Goal: Information Seeking & Learning: Understand process/instructions

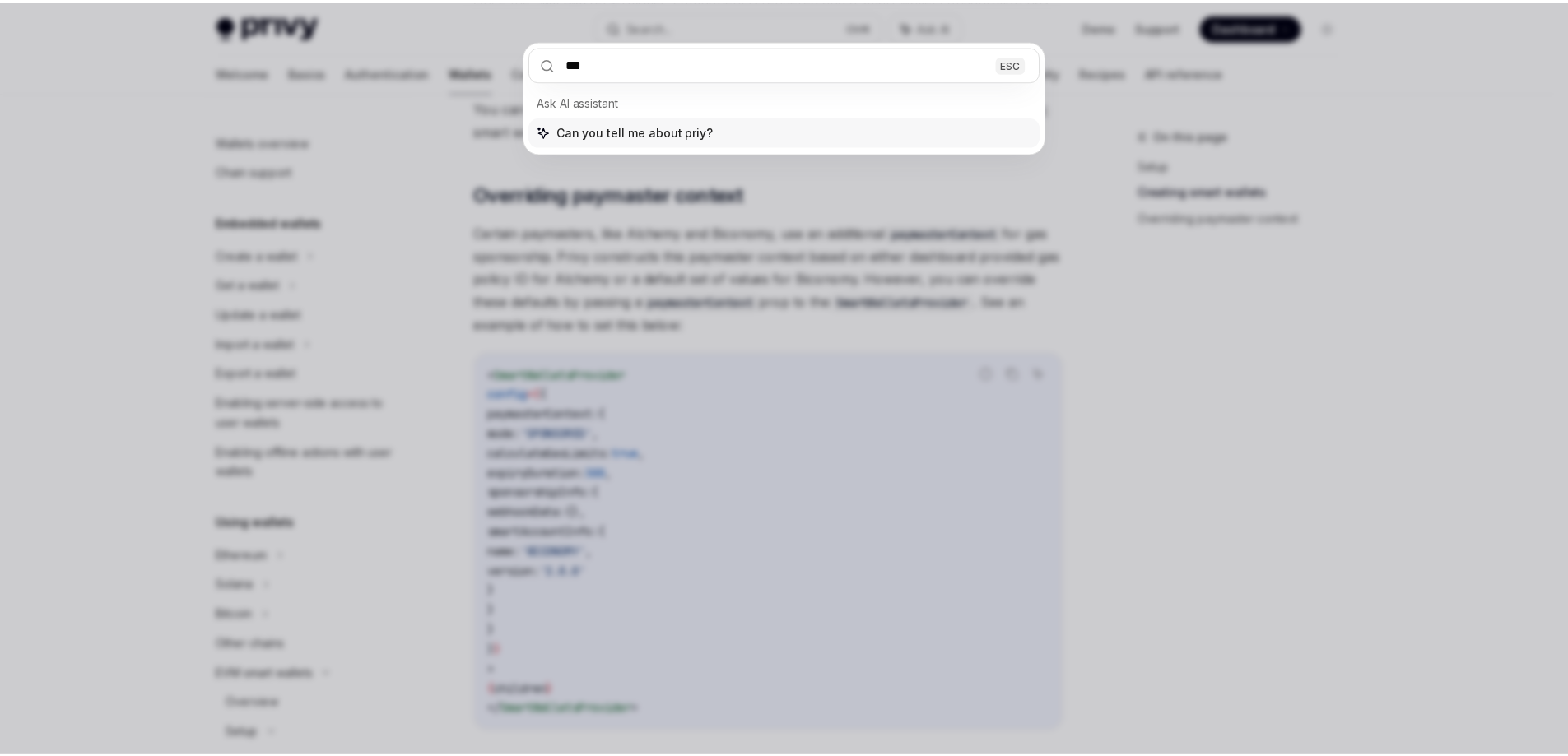
scroll to position [370, 0]
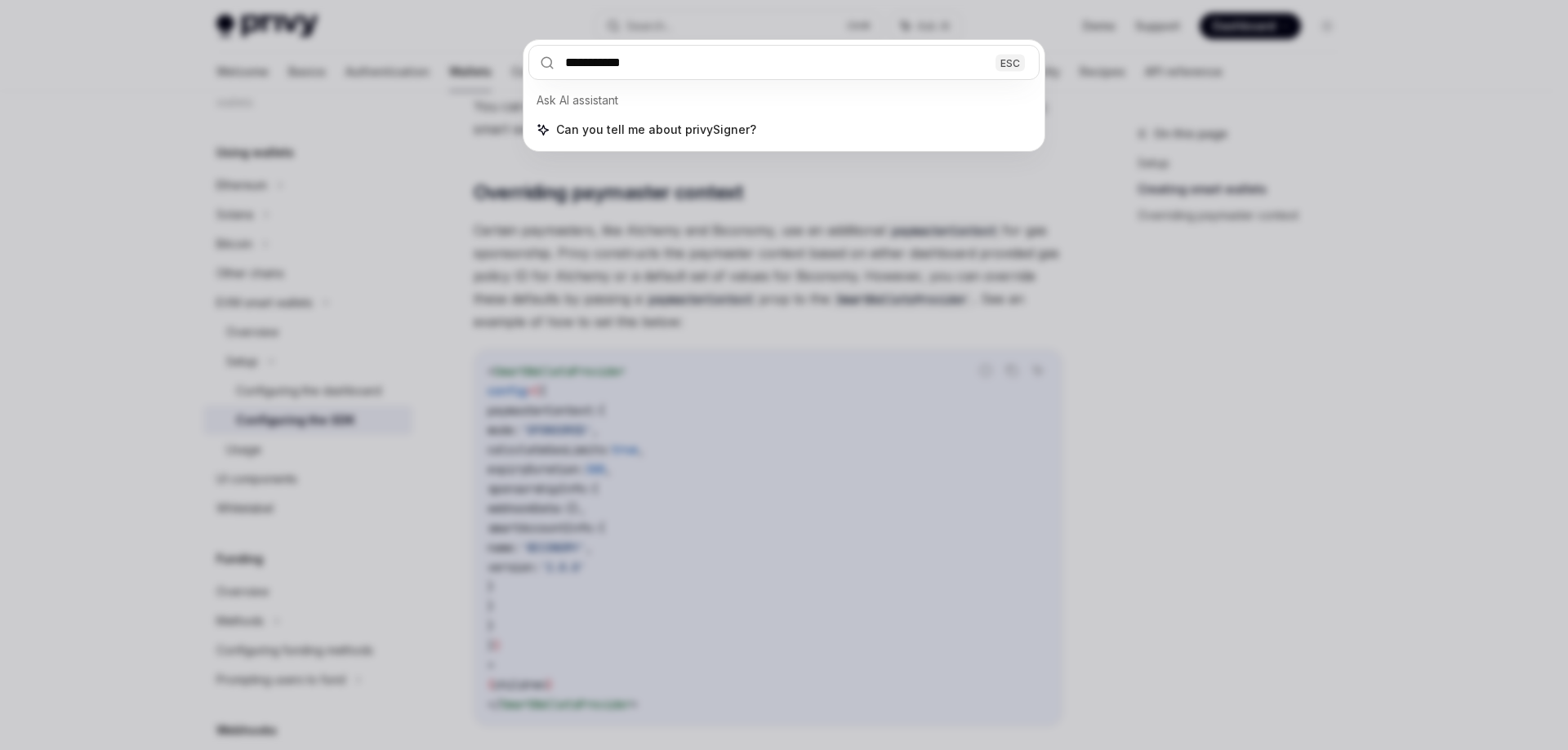
click at [727, 64] on input "**********" at bounding box center [784, 62] width 511 height 35
type input "**********"
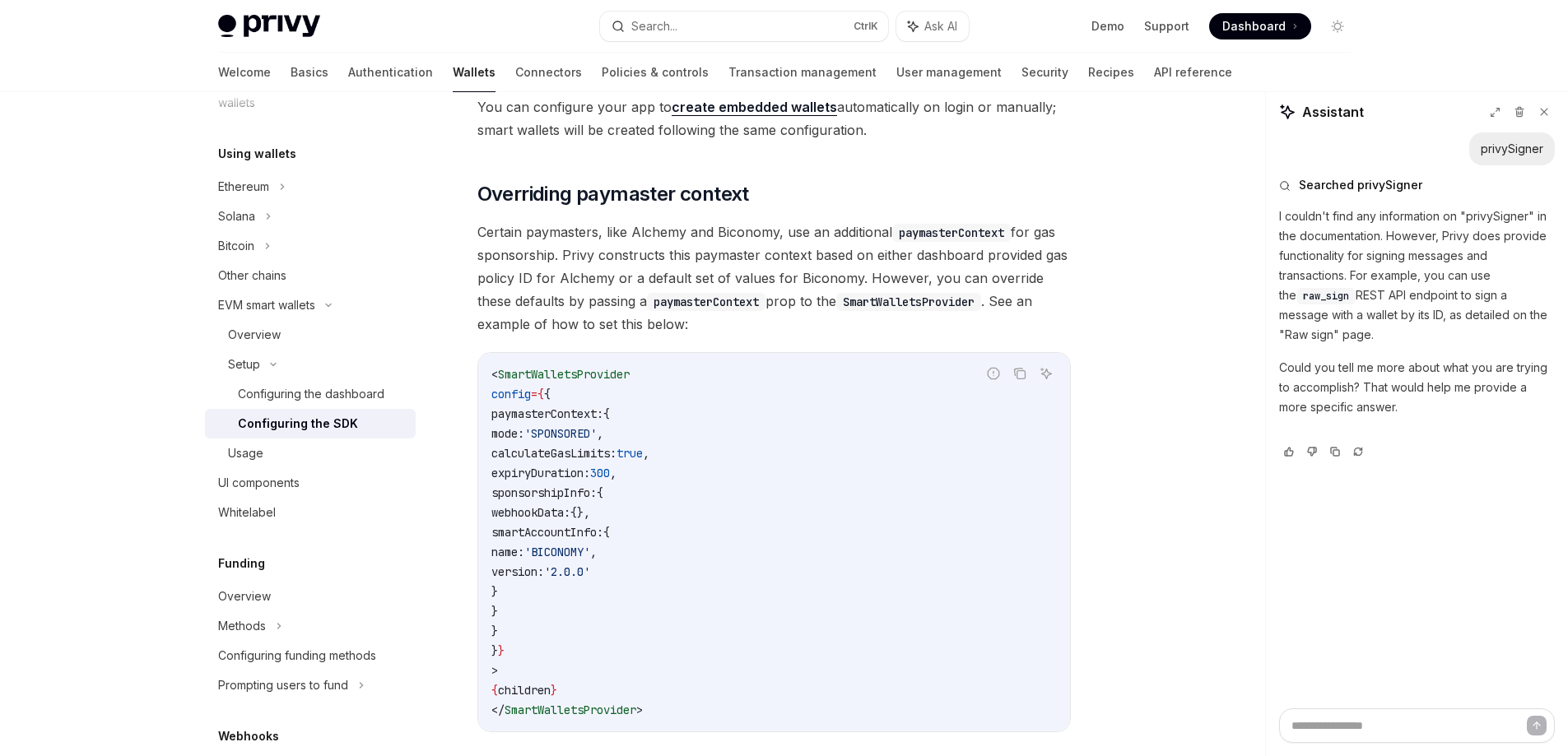
type textarea "*"
click at [782, 23] on button "Search... Ctrl K" at bounding box center [744, 26] width 288 height 30
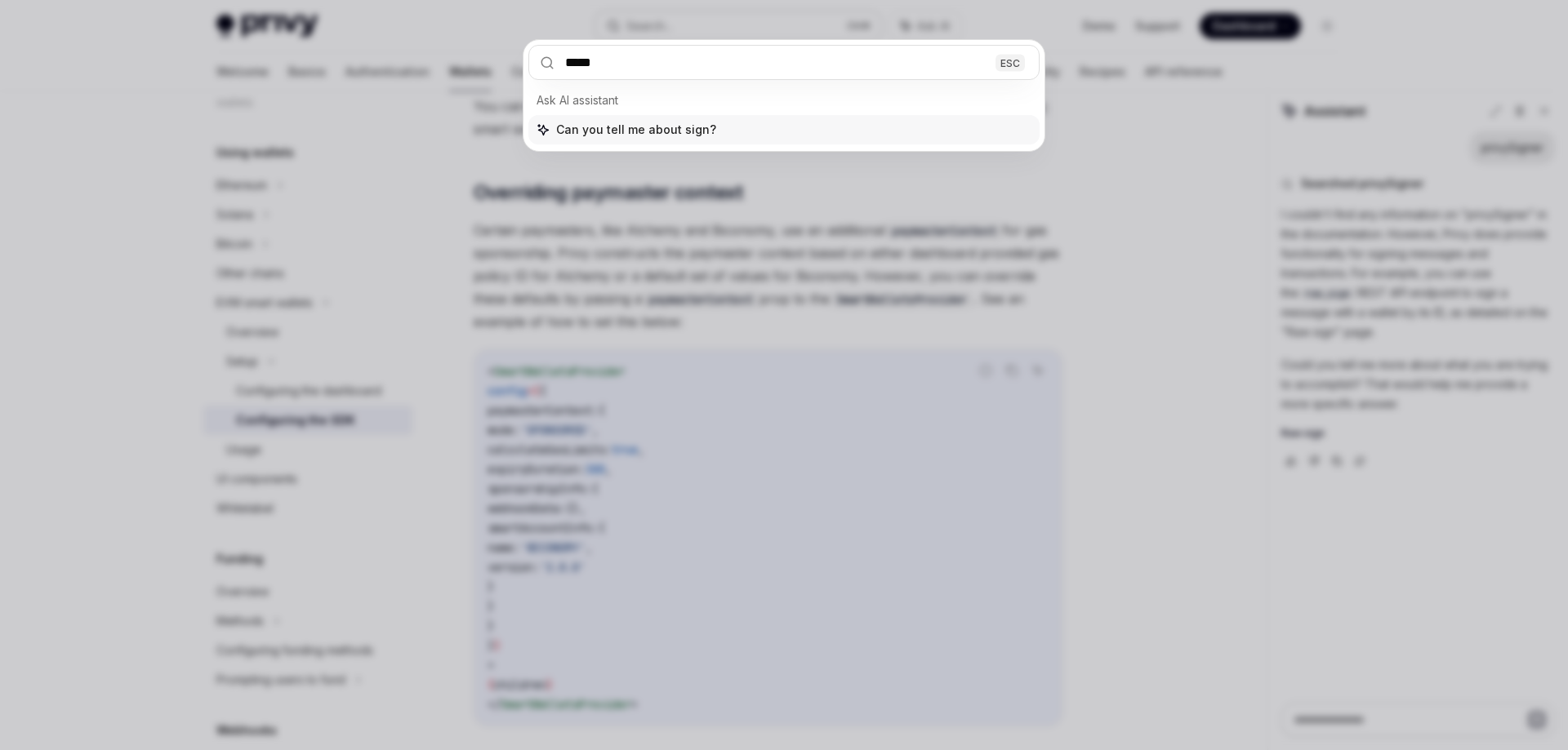
type input "******"
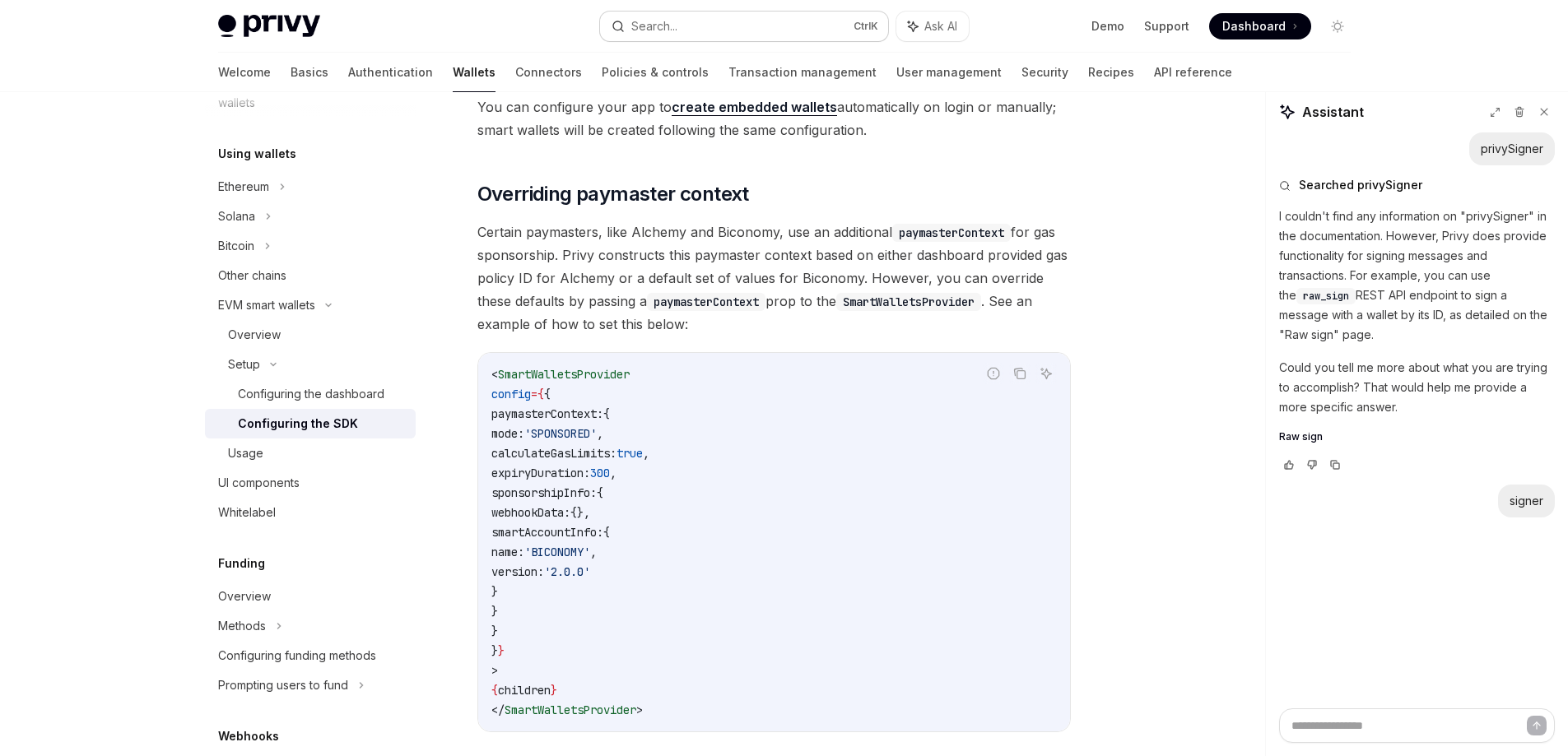
type textarea "*"
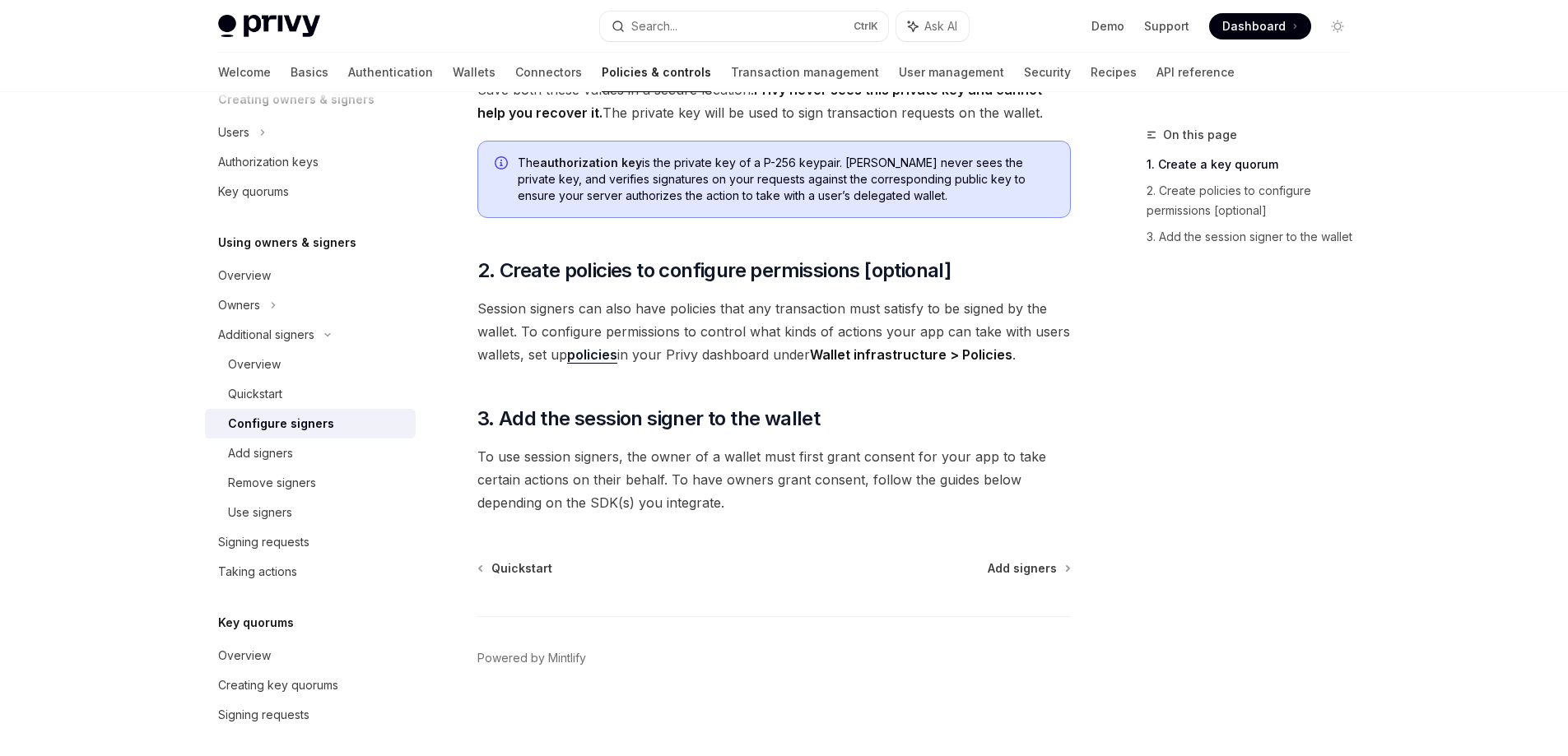
scroll to position [445, 0]
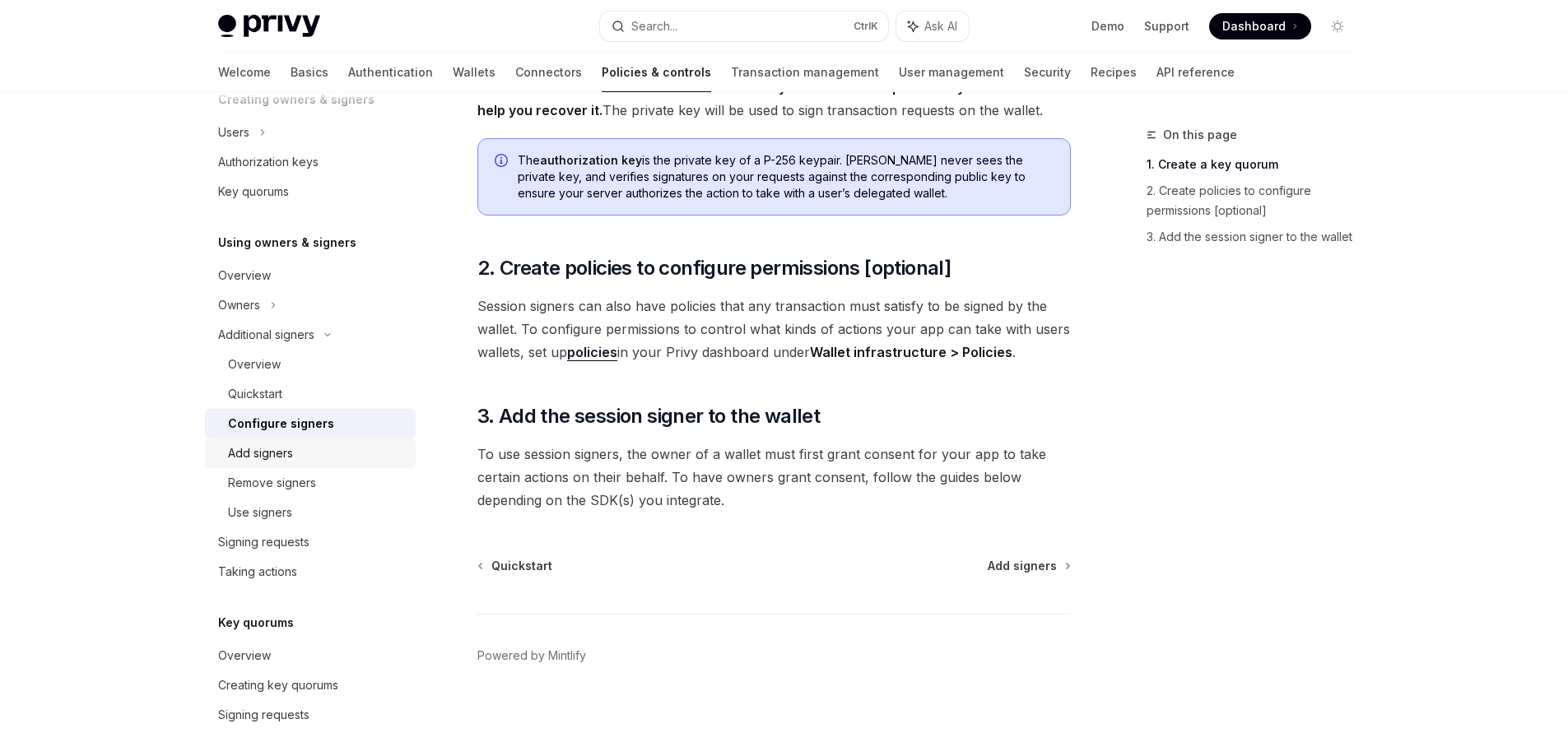
click at [299, 454] on div "Add signers" at bounding box center [316, 453] width 178 height 20
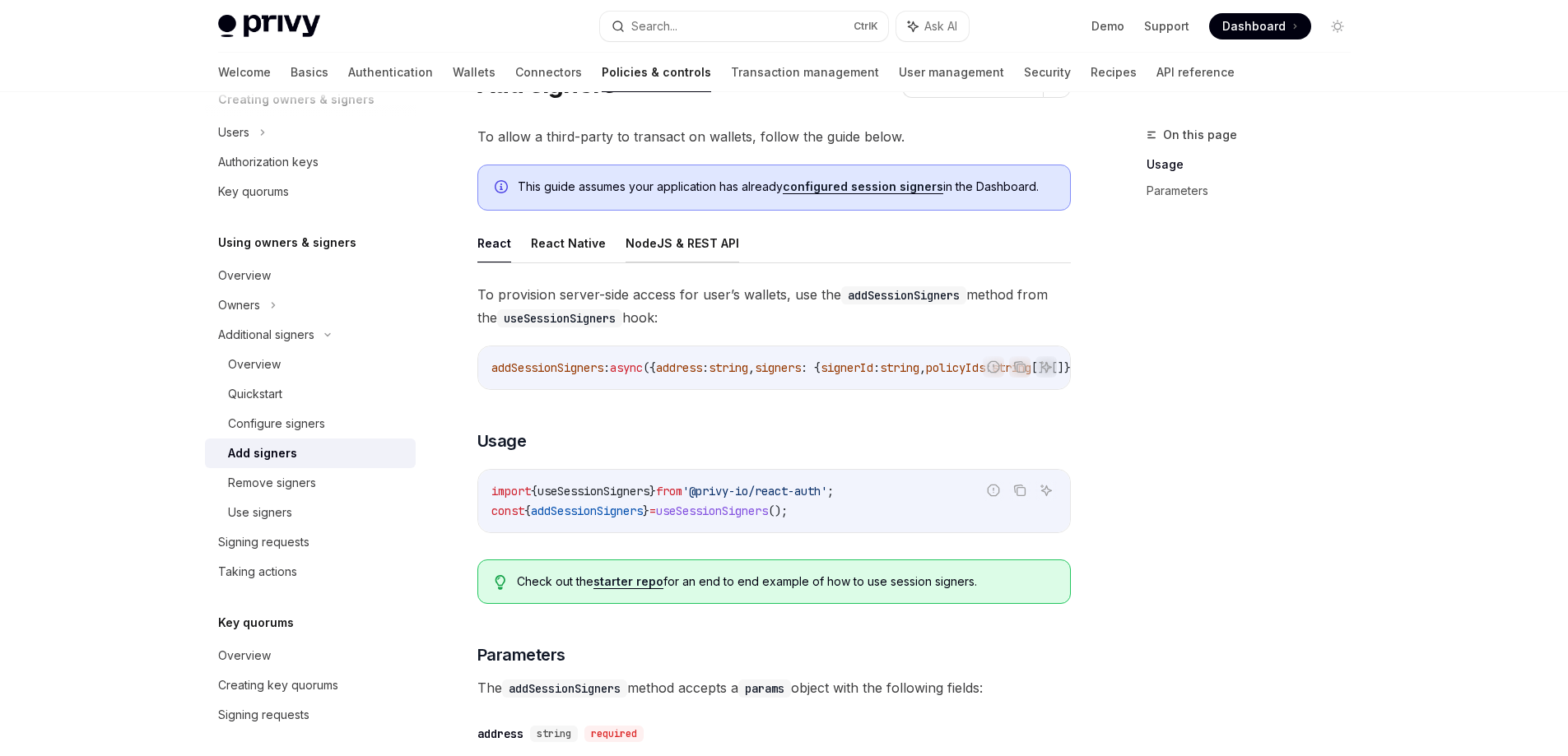
click at [685, 246] on button "NodeJS & REST API" at bounding box center [682, 243] width 114 height 39
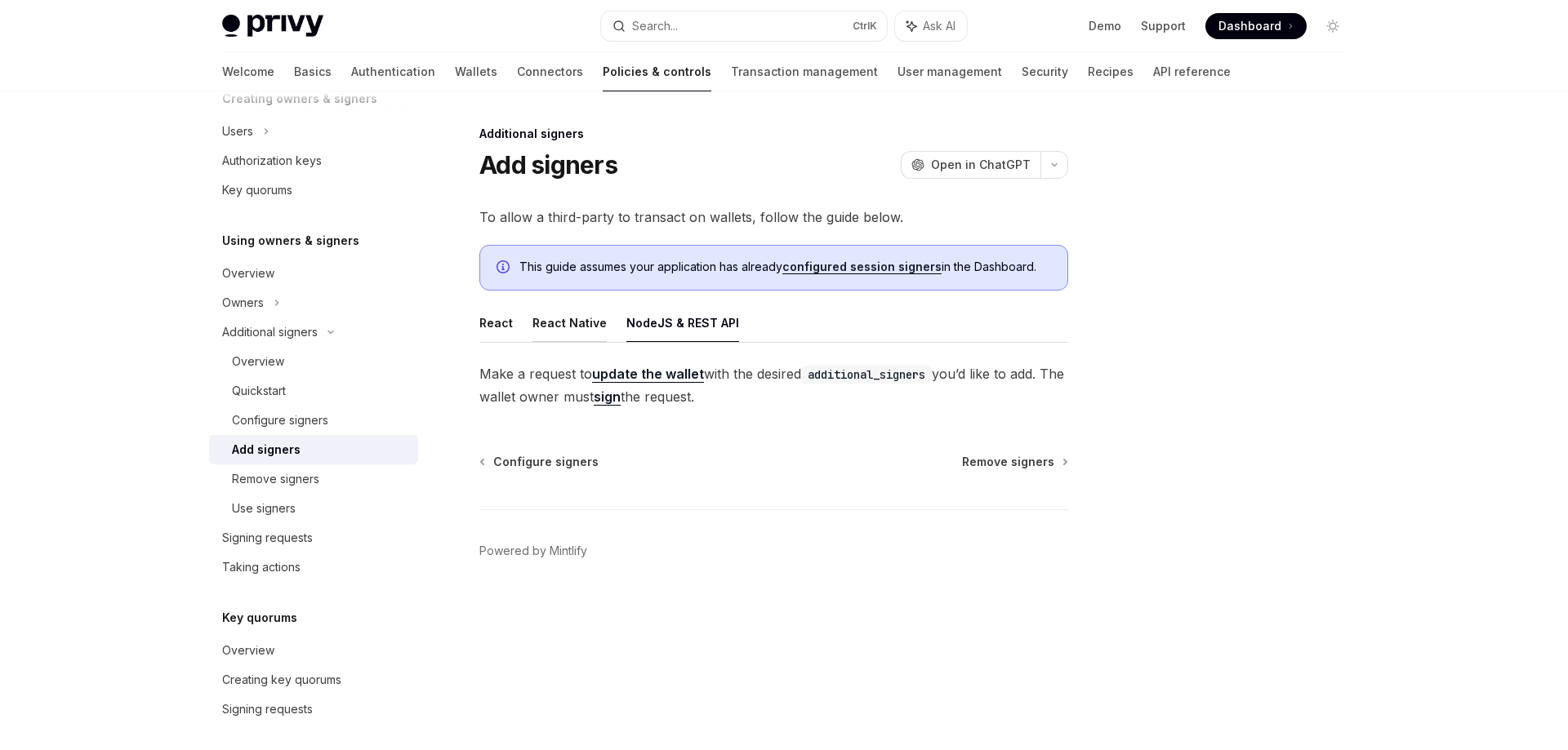
click at [547, 321] on button "React Native" at bounding box center [570, 323] width 75 height 38
type textarea "*"
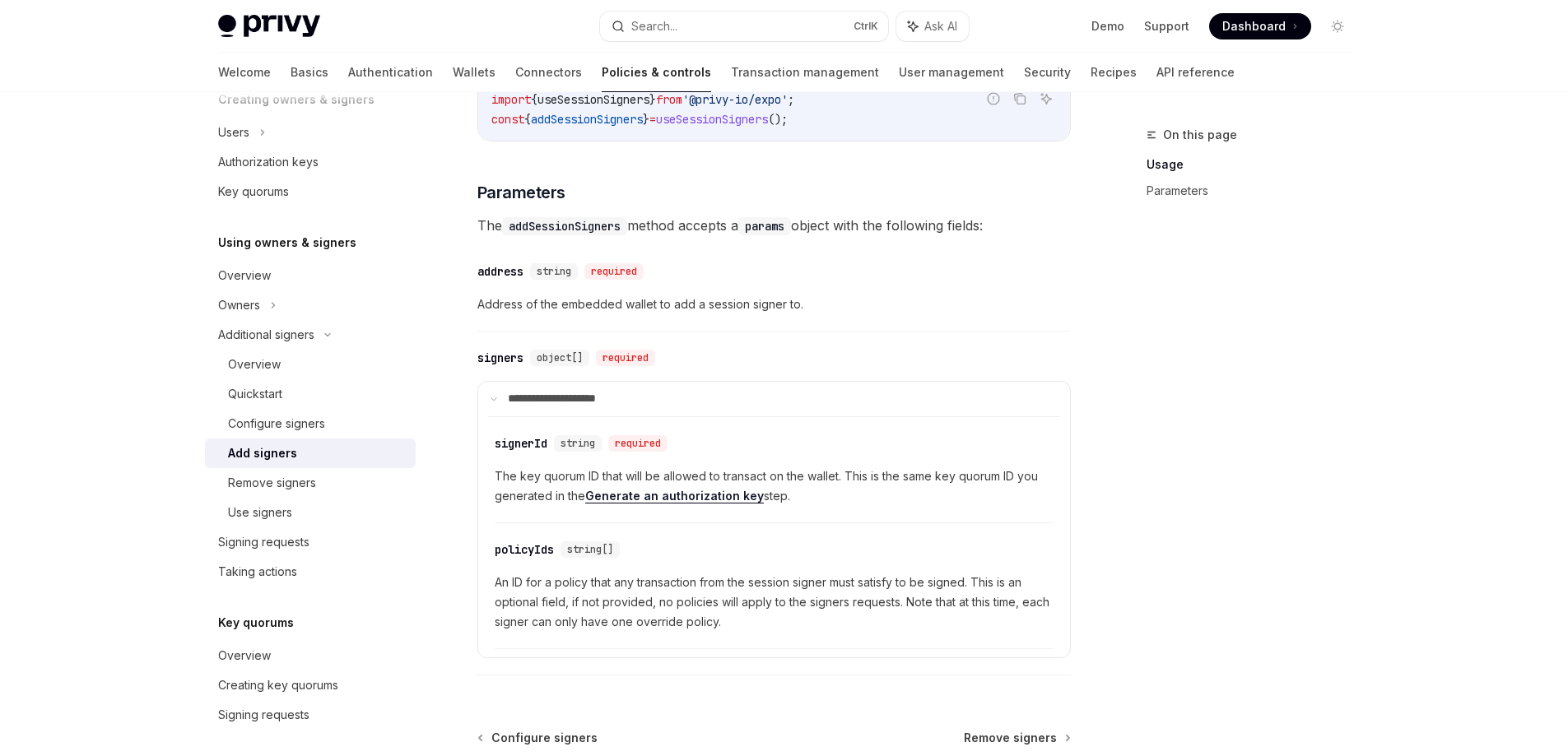
scroll to position [494, 0]
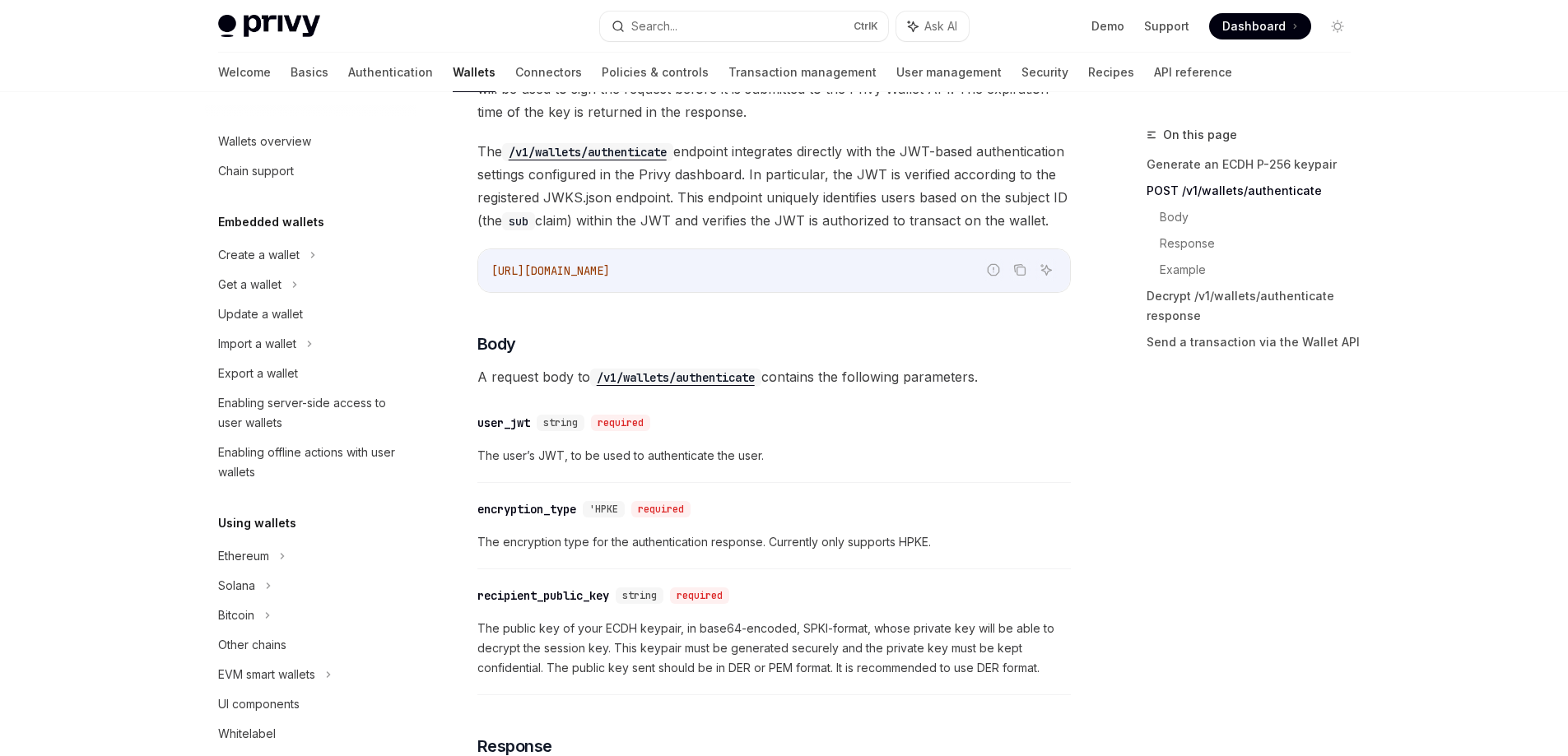
scroll to position [1152, 0]
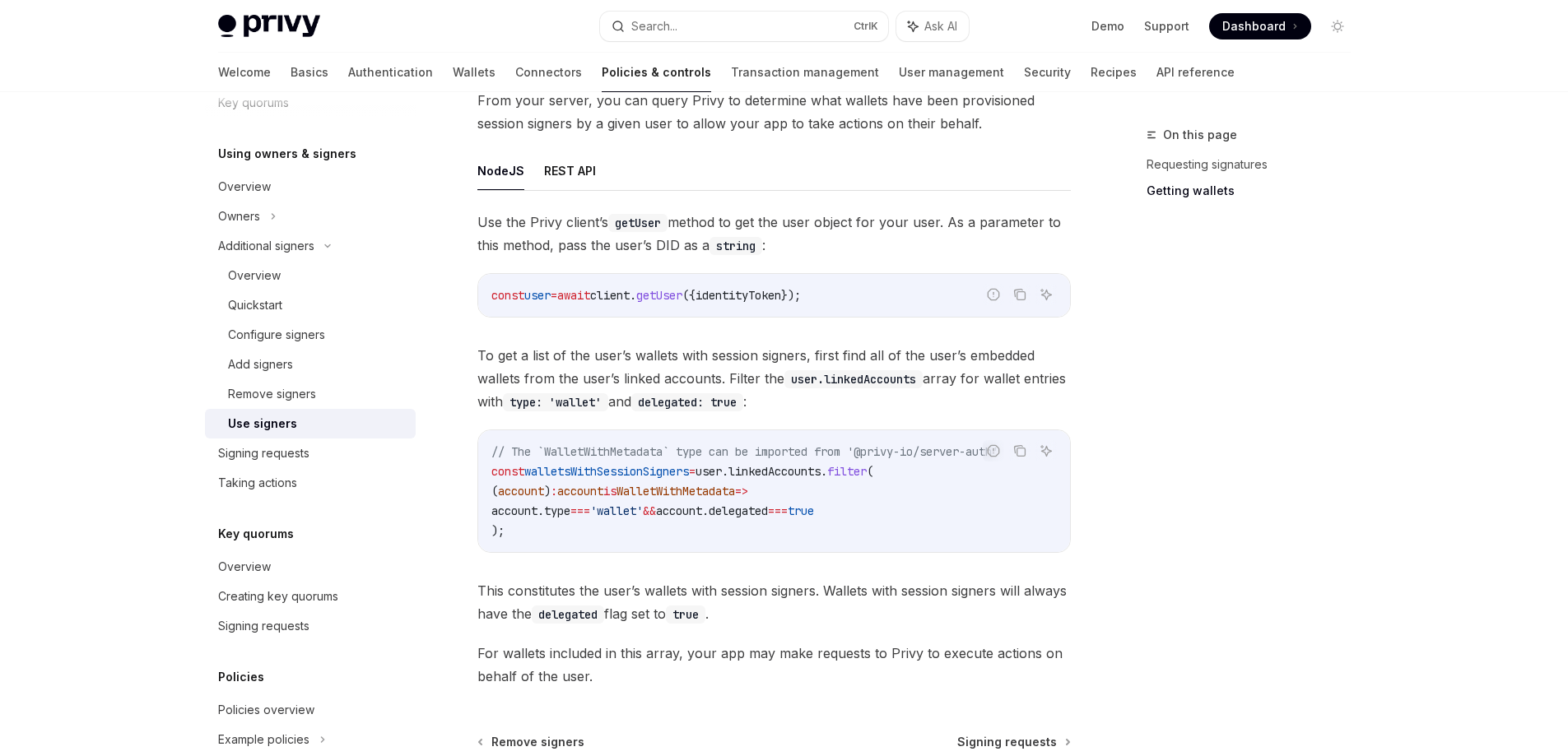
scroll to position [680, 0]
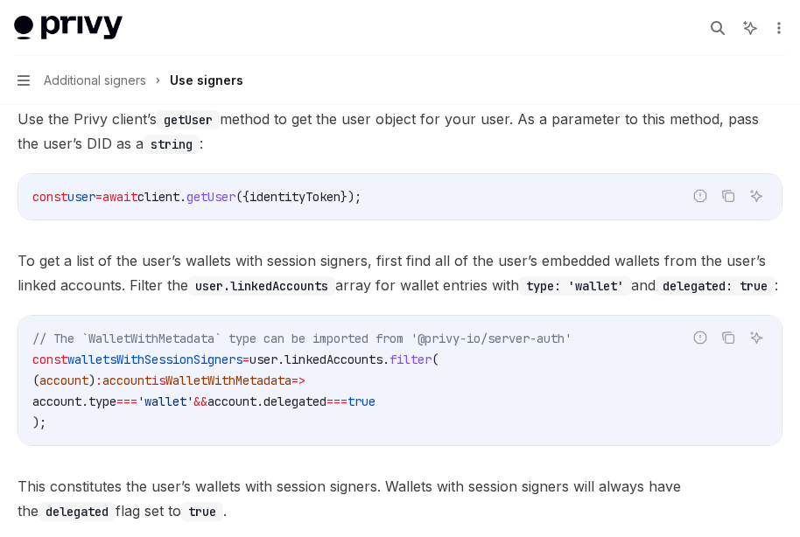
type textarea "*"
